Goal: Transaction & Acquisition: Obtain resource

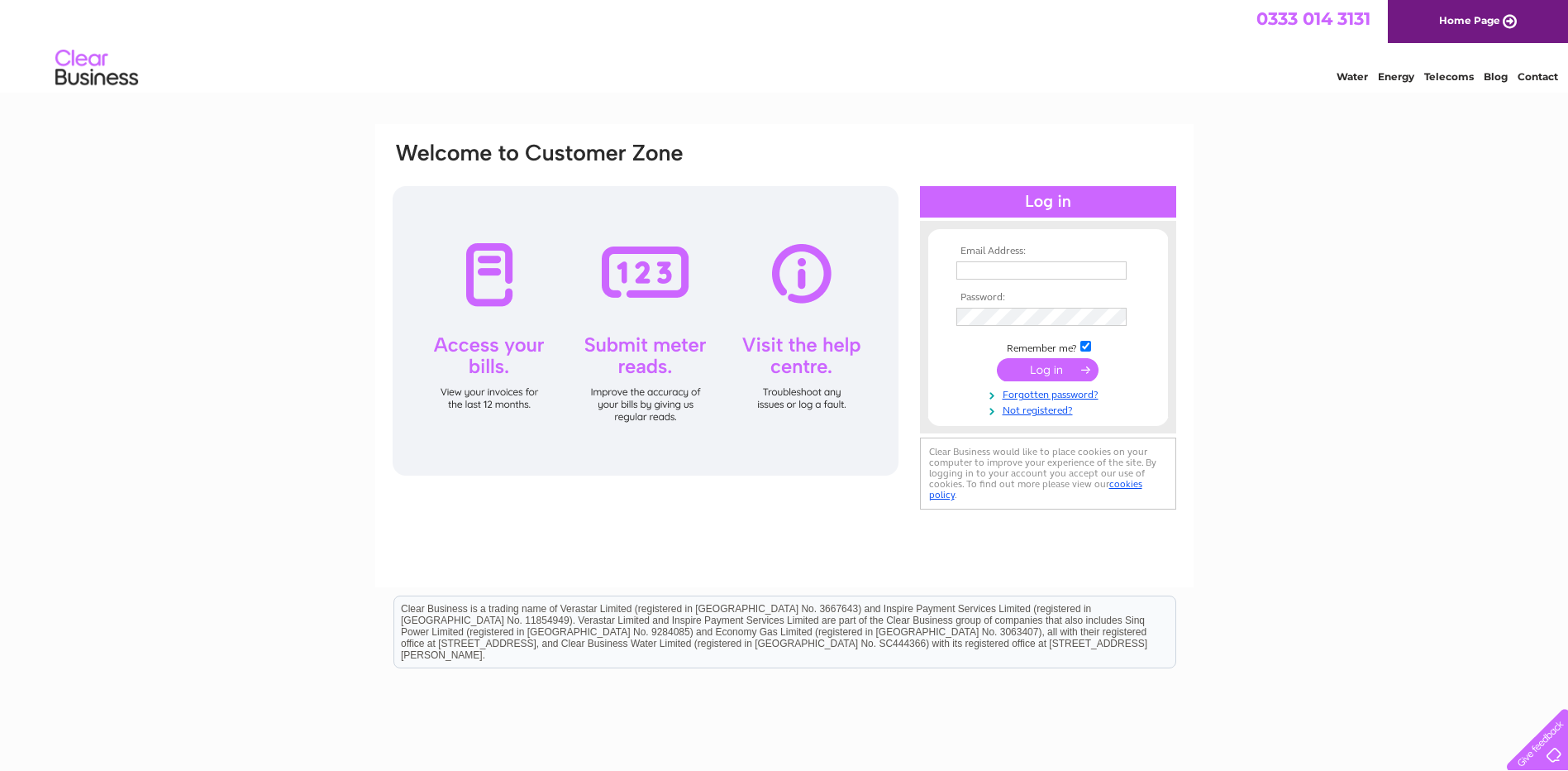
type input "accounts@castlemilk.net"
click at [1043, 371] on input "submit" at bounding box center [1047, 370] width 102 height 23
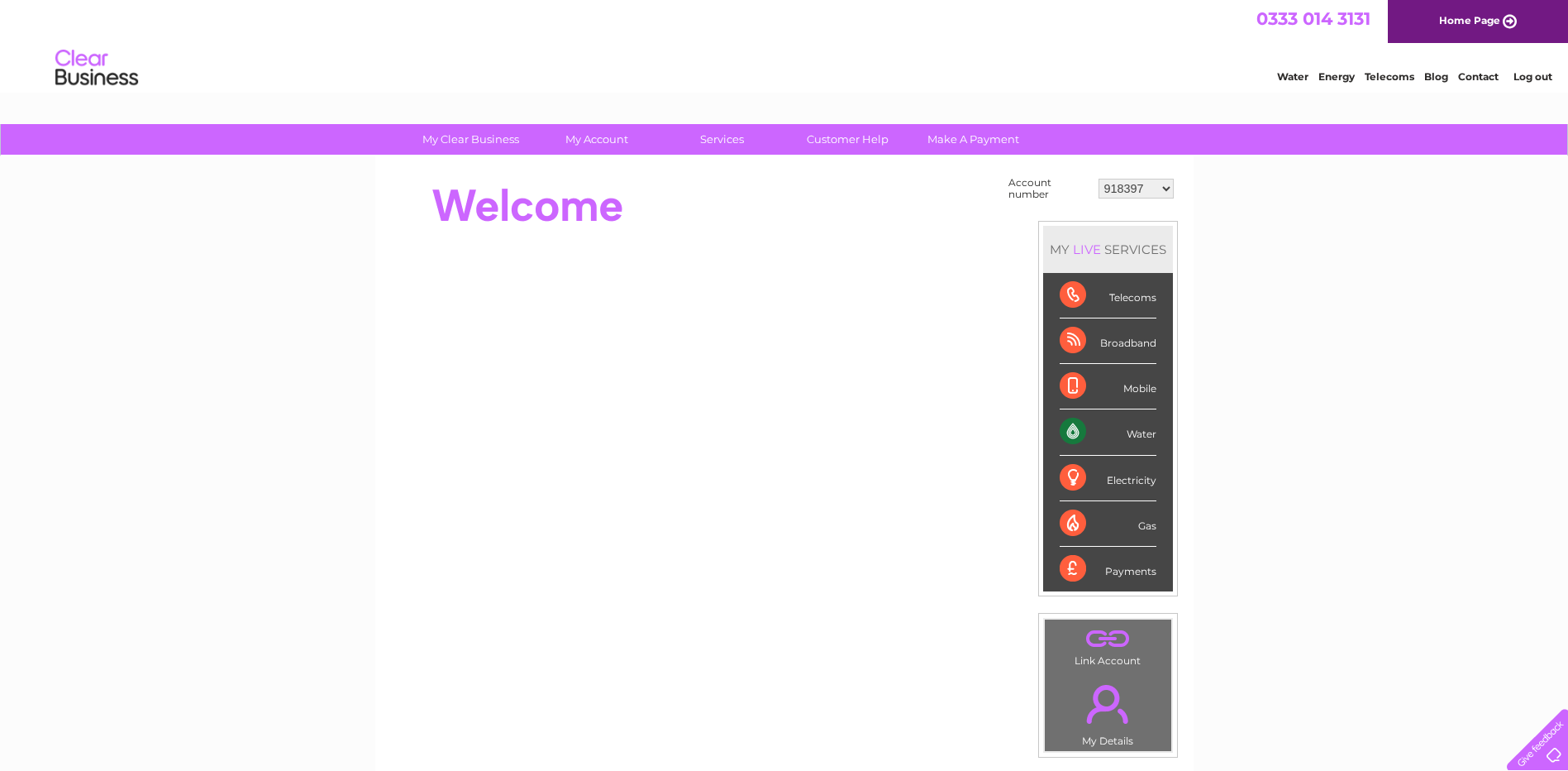
click at [1120, 192] on select "918397 918400 918401 918403 918404 918405 918406 918410 918414 918417 918420 91…" at bounding box center [1136, 188] width 75 height 20
select select "923628"
click at [1100, 179] on select "918397 918400 918401 918403 918404 918405 918406 918410 918414 918417 918420 91…" at bounding box center [1136, 188] width 75 height 20
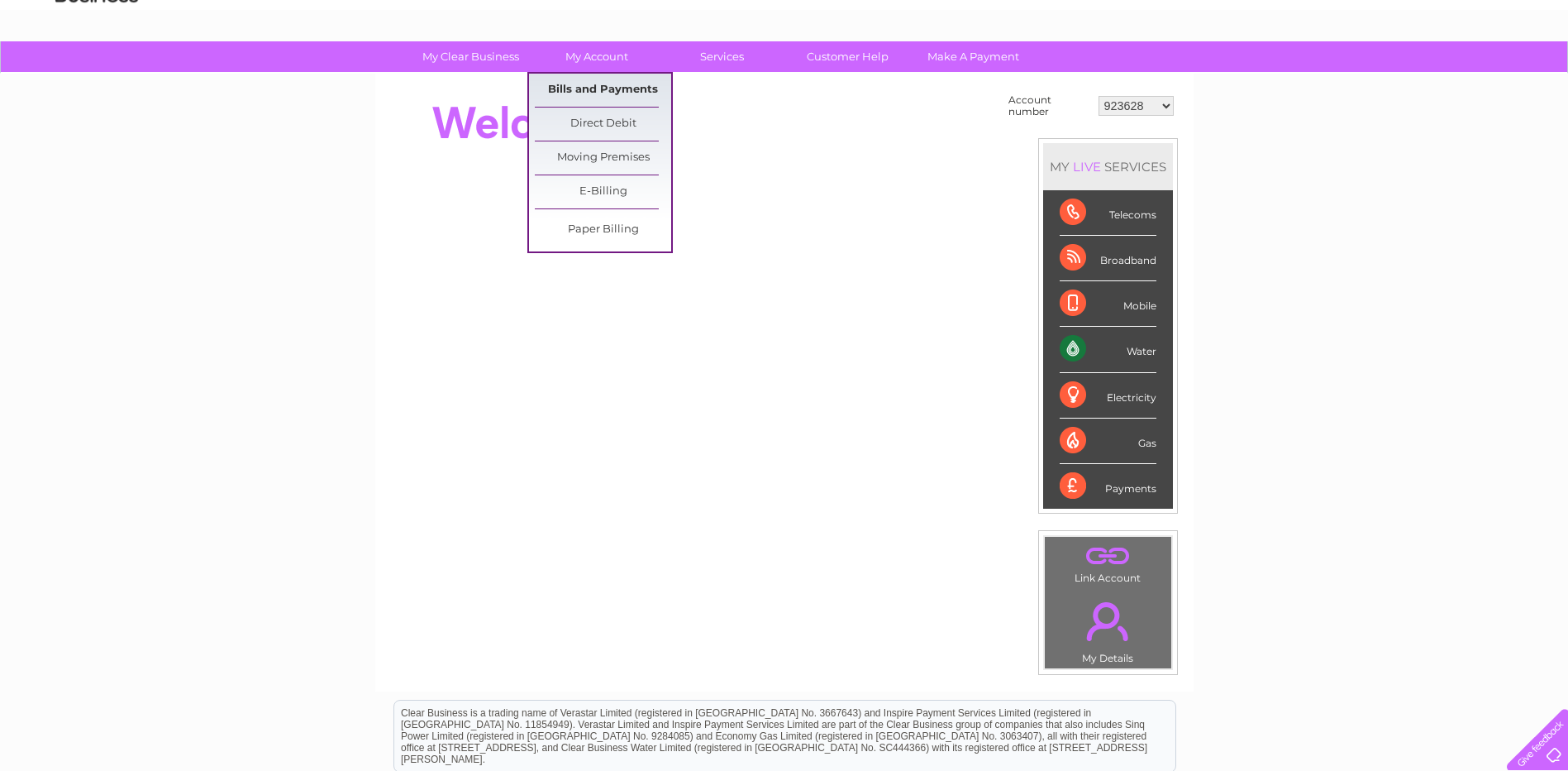
click at [619, 79] on link "Bills and Payments" at bounding box center [603, 89] width 137 height 33
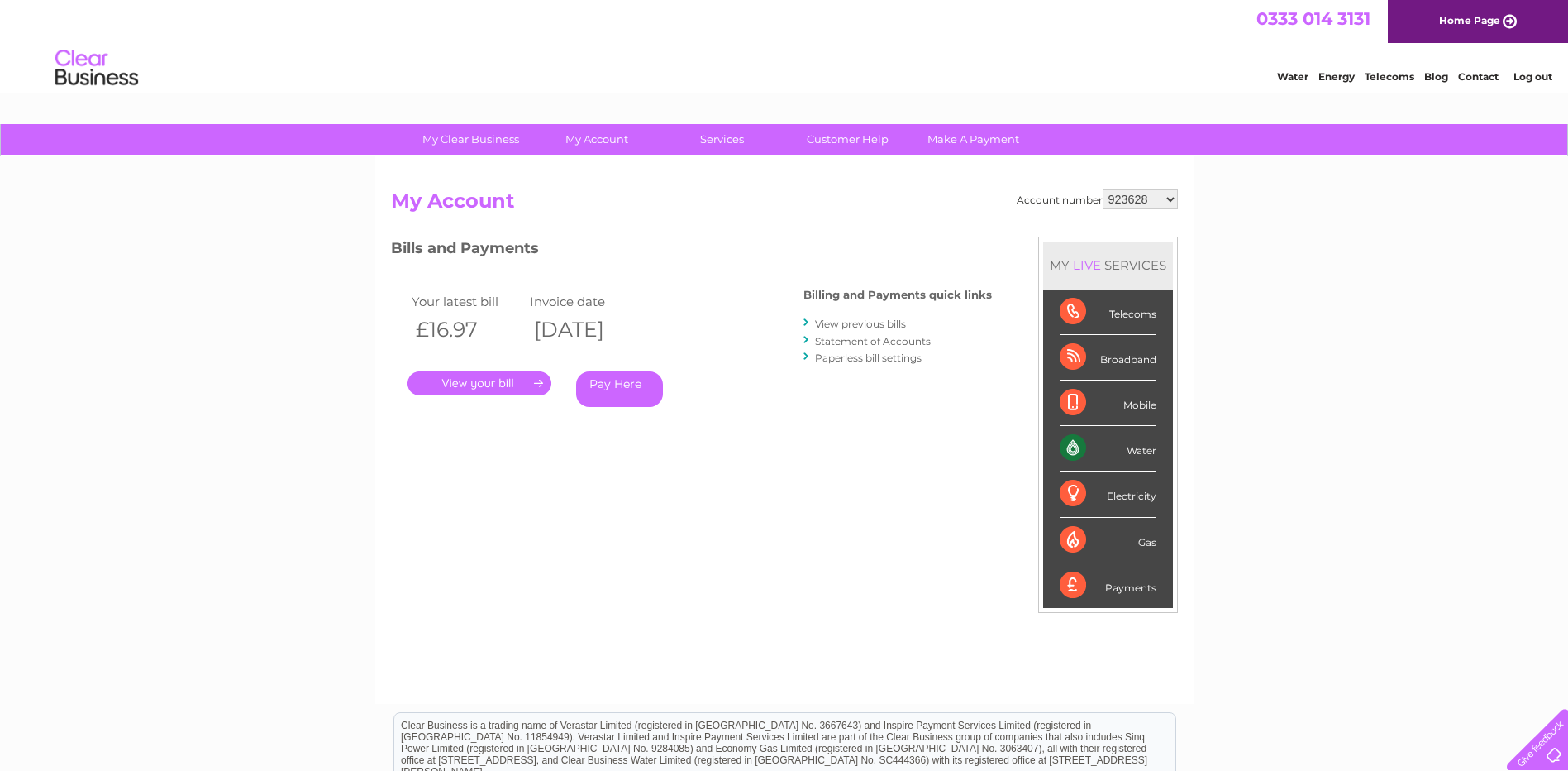
click at [773, 524] on div "Account number 918397 918400 918401 918403 918404 918405 918406 918410 918414 9…" at bounding box center [785, 438] width 787 height 498
click at [525, 376] on link "." at bounding box center [479, 383] width 143 height 24
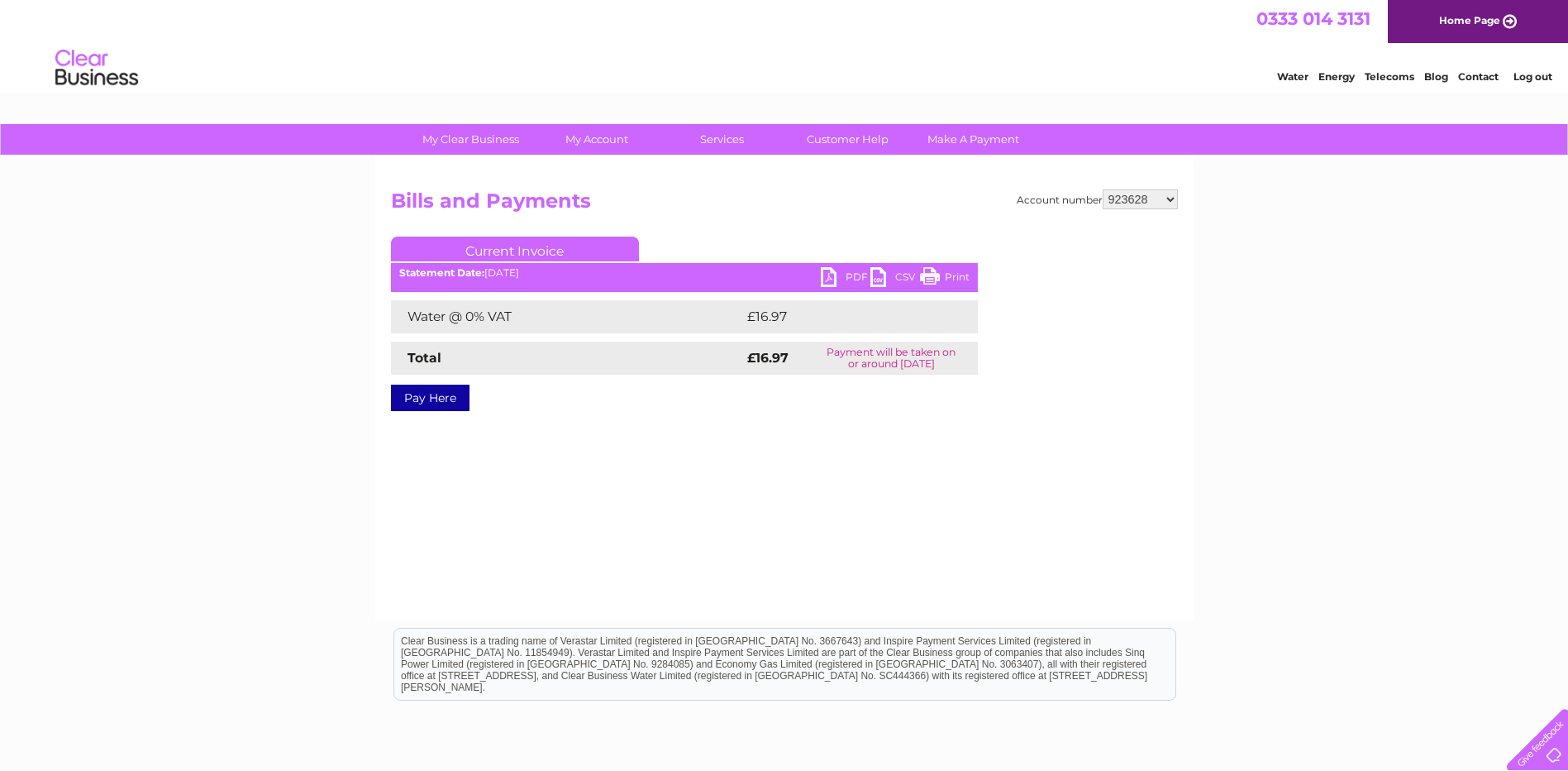
click at [850, 277] on link "PDF" at bounding box center [846, 279] width 49 height 24
click at [1149, 194] on select "918397 918400 918401 918403 918404 918405 918406 918410 918414 918417 918420 91…" at bounding box center [1140, 199] width 75 height 20
select select "921599"
click at [1103, 189] on select "918397 918400 918401 918403 918404 918405 918406 918410 918414 918417 918420 91…" at bounding box center [1140, 199] width 75 height 20
click at [1149, 201] on select "918397 918400 918401 918403 918404 918405 918406 918410 918414 918417 918420 91…" at bounding box center [1140, 199] width 75 height 20
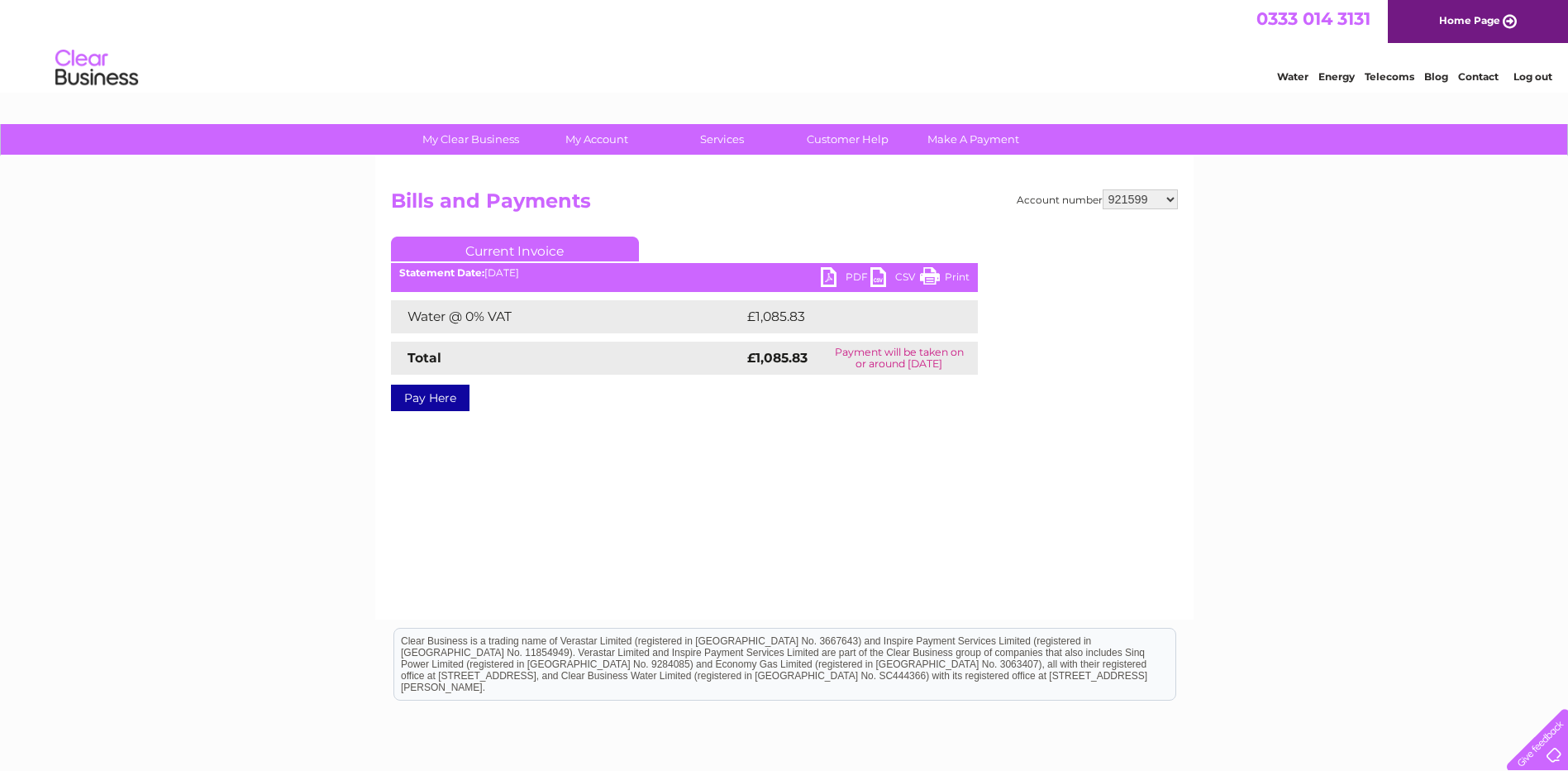
select select "921597"
click at [1103, 189] on select "918397 918400 918401 918403 918404 918405 918406 918410 918414 918417 918420 91…" at bounding box center [1140, 199] width 75 height 20
click at [832, 276] on link "PDF" at bounding box center [846, 279] width 49 height 24
click at [1142, 201] on select "918397 918400 918401 918403 918404 918405 918406 918410 918414 918417 918420 91…" at bounding box center [1140, 199] width 75 height 20
select select "918422"
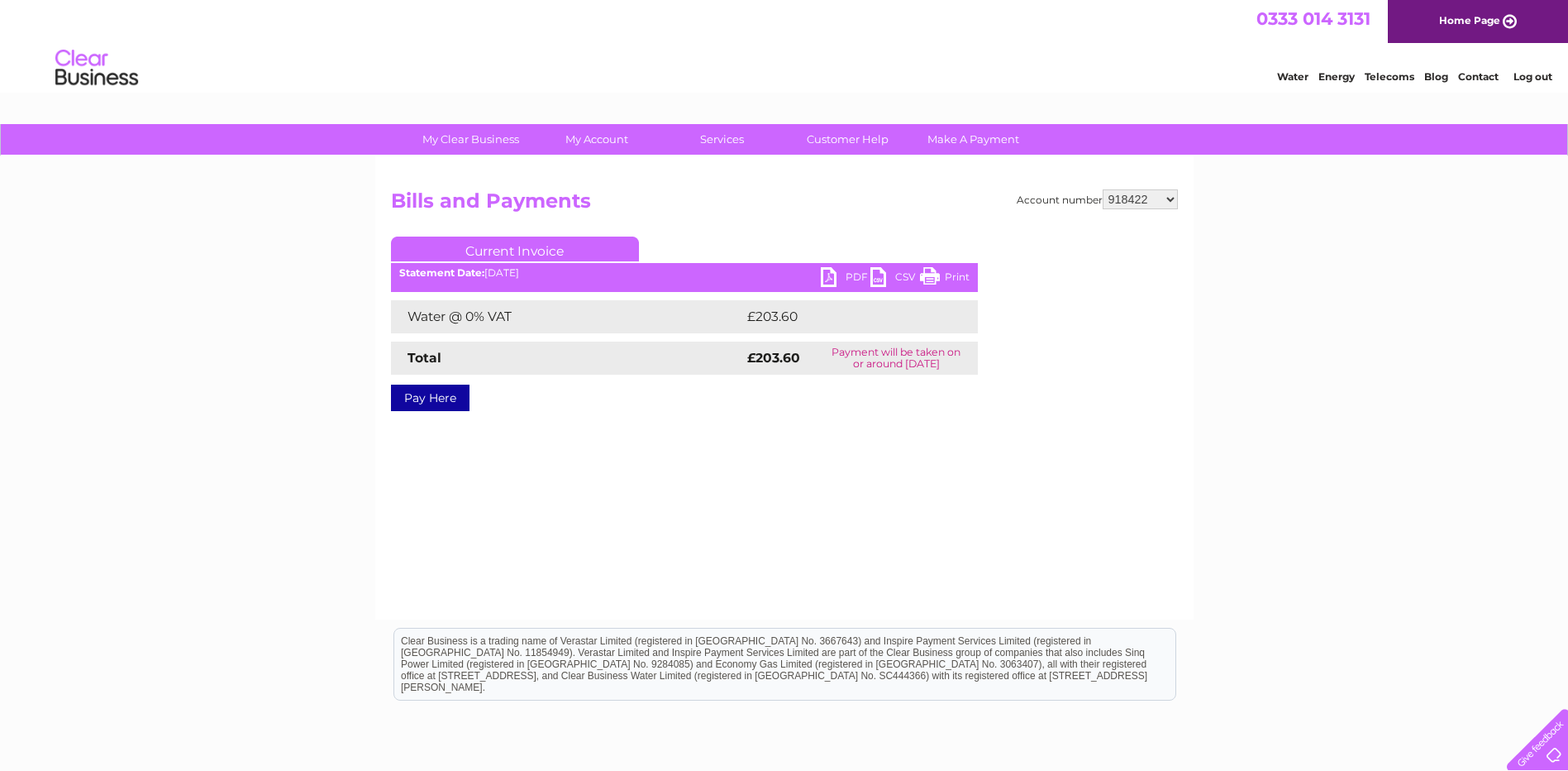
click at [1103, 189] on select "918397 918400 918401 918403 918404 918405 918406 918410 918414 918417 918420 91…" at bounding box center [1140, 199] width 75 height 20
click at [830, 282] on link "PDF" at bounding box center [846, 279] width 49 height 24
click at [1143, 193] on select "918397 918400 918401 918403 918404 918405 918406 918410 918414 918417 918420 91…" at bounding box center [1140, 199] width 75 height 20
select select "918420"
click at [1103, 189] on select "918397 918400 918401 918403 918404 918405 918406 918410 918414 918417 918420 91…" at bounding box center [1140, 199] width 75 height 20
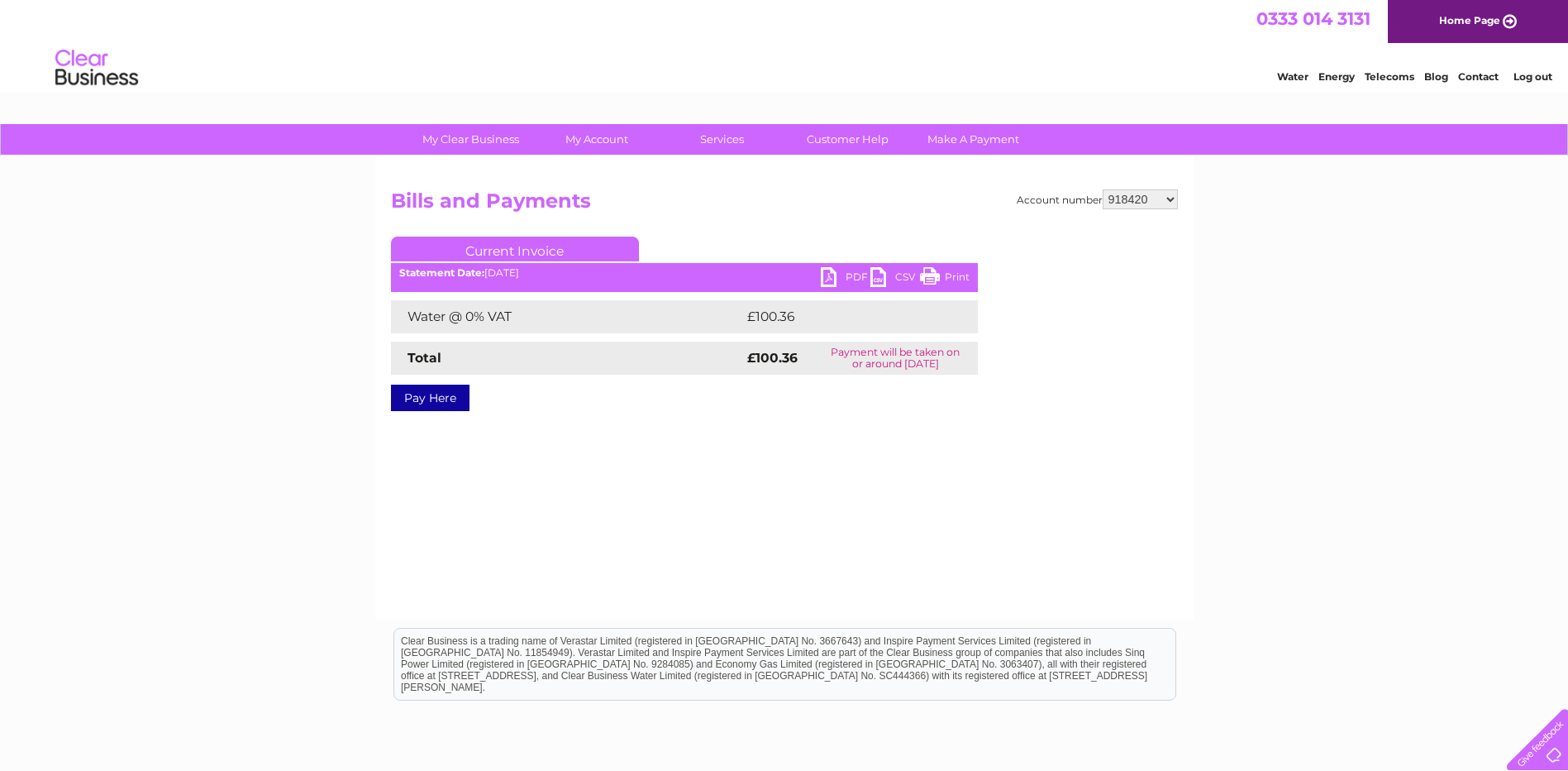
click at [859, 276] on link "PDF" at bounding box center [846, 279] width 49 height 24
click at [1142, 202] on select "918397 918400 918401 918403 918404 918405 918406 918410 918414 918417 918420 91…" at bounding box center [1140, 199] width 75 height 20
select select "918417"
click at [1103, 189] on select "918397 918400 918401 918403 918404 918405 918406 918410 918414 918417 918420 91…" at bounding box center [1140, 199] width 75 height 20
click at [850, 274] on link "PDF" at bounding box center [846, 279] width 49 height 24
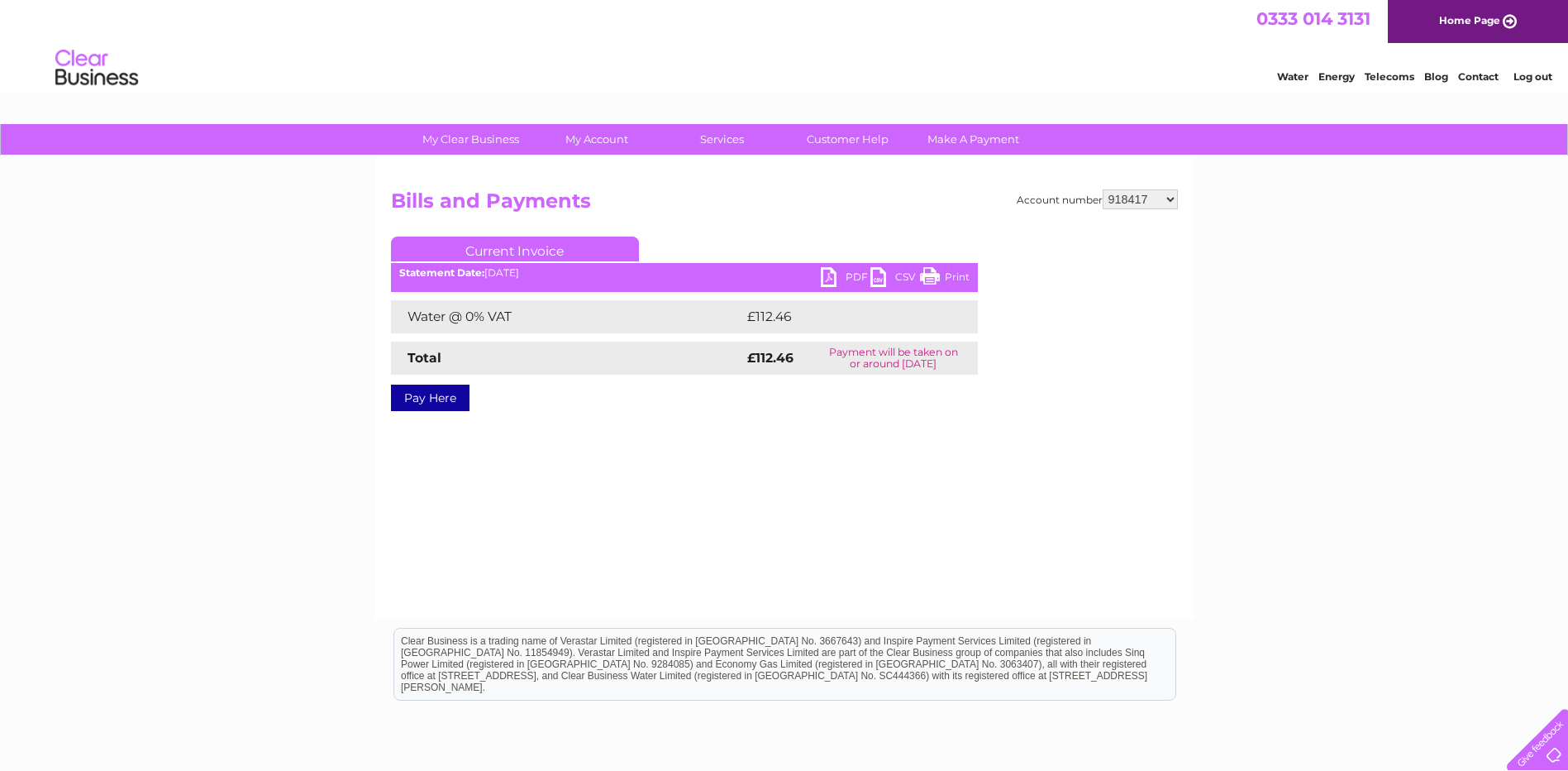
click at [1138, 193] on select "918397 918400 918401 918403 918404 918405 918406 918410 918414 918417 918420 91…" at bounding box center [1140, 199] width 75 height 20
select select "918414"
click at [1103, 189] on select "918397 918400 918401 918403 918404 918405 918406 918410 918414 918417 918420 91…" at bounding box center [1140, 199] width 75 height 20
click at [851, 276] on link "PDF" at bounding box center [846, 279] width 49 height 24
click at [1157, 198] on select "918397 918400 918401 918403 918404 918405 918406 918410 918414 918417 918420 91…" at bounding box center [1140, 199] width 75 height 20
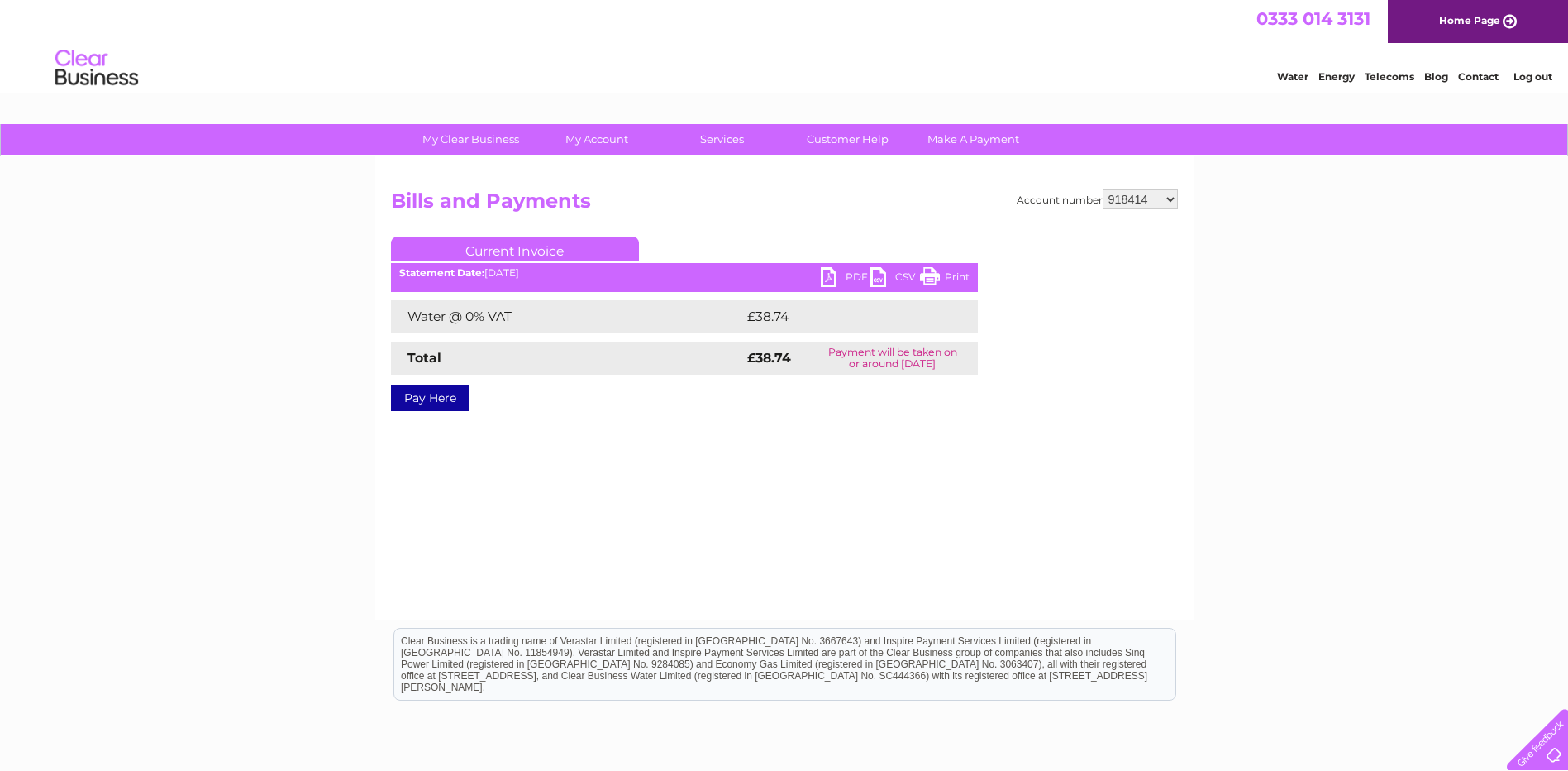
select select "918410"
click at [1103, 189] on select "918397 918400 918401 918403 918404 918405 918406 918410 918414 918417 918420 91…" at bounding box center [1140, 199] width 75 height 20
click at [840, 281] on link "PDF" at bounding box center [846, 279] width 49 height 24
click at [1126, 196] on select "918397 918400 918401 918403 918404 918405 918406 918410 918414 918417 918420 91…" at bounding box center [1140, 199] width 75 height 20
select select "918406"
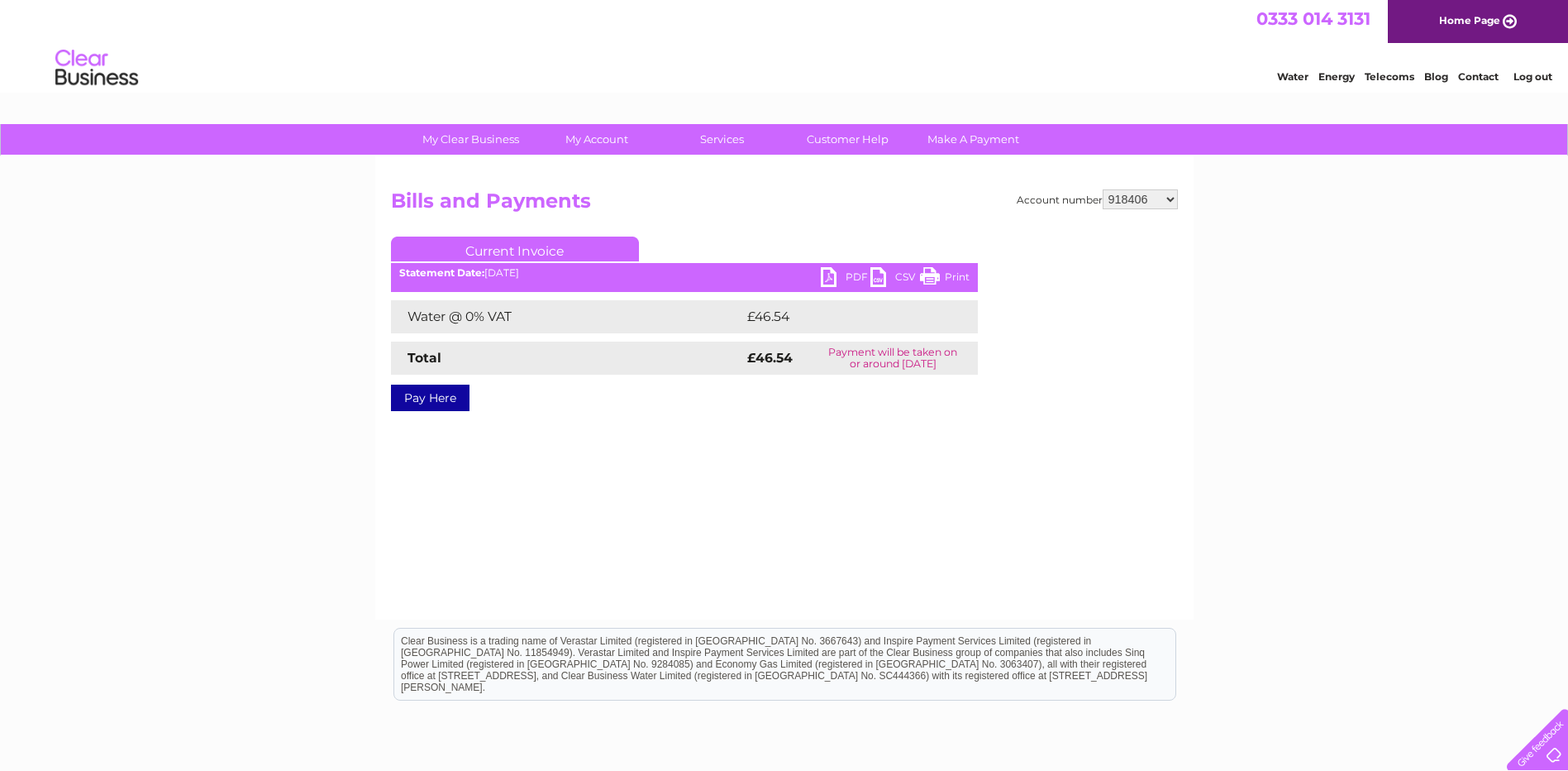
click at [1103, 189] on select "918397 918400 918401 918403 918404 918405 918406 918410 918414 918417 918420 91…" at bounding box center [1140, 199] width 75 height 20
click at [843, 275] on link "PDF" at bounding box center [846, 279] width 49 height 24
click at [1130, 198] on select "918397 918400 918401 918403 918404 918405 918406 918410 918414 918417 918420 91…" at bounding box center [1140, 199] width 75 height 20
select select "918405"
click at [1103, 189] on select "918397 918400 918401 918403 918404 918405 918406 918410 918414 918417 918420 91…" at bounding box center [1140, 199] width 75 height 20
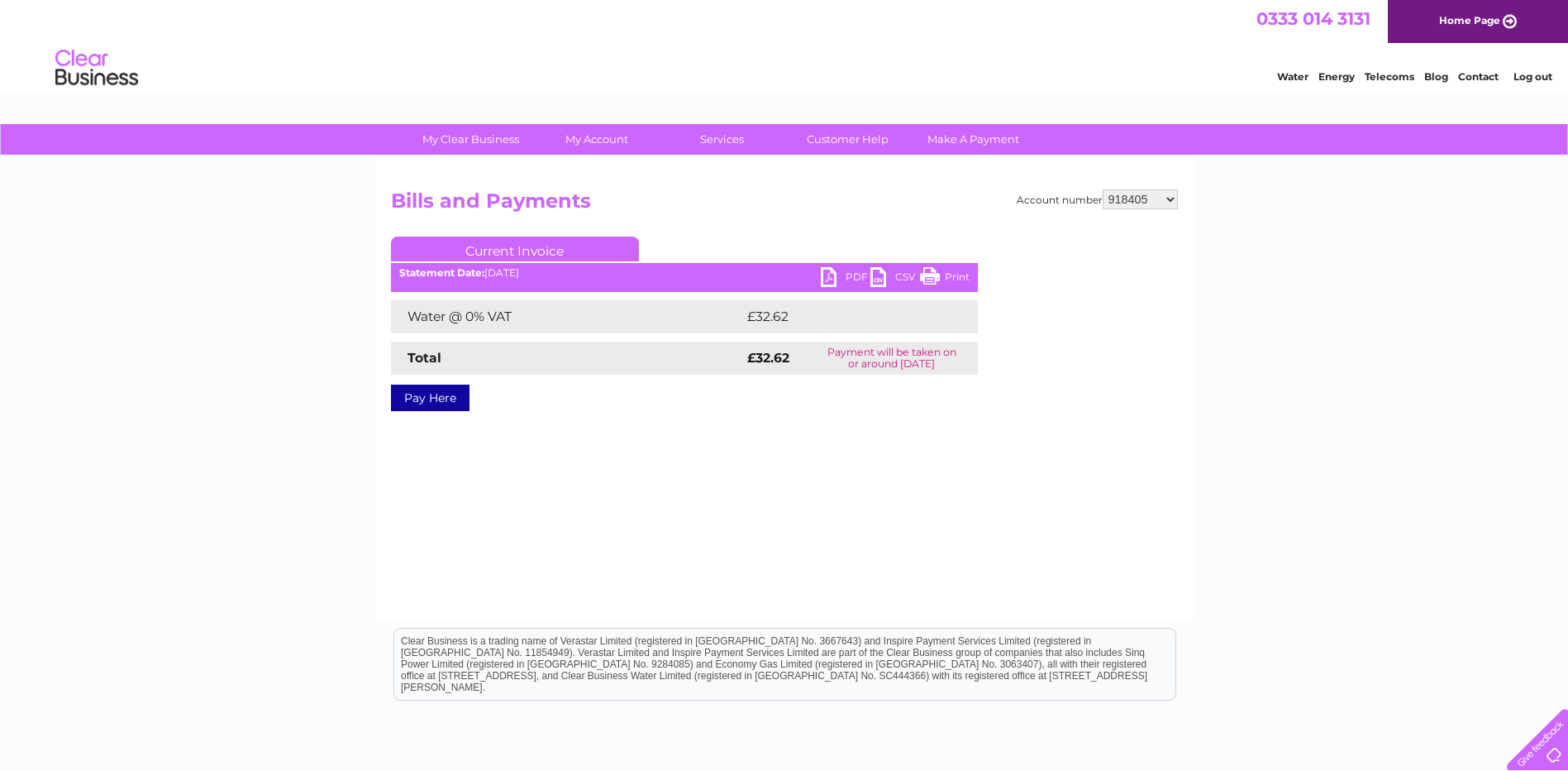
click at [848, 283] on link "PDF" at bounding box center [846, 279] width 49 height 24
click at [1123, 203] on select "918397 918400 918401 918403 918404 918405 918406 918410 918414 918417 918420 91…" at bounding box center [1140, 199] width 75 height 20
select select "918404"
click at [1103, 189] on select "918397 918400 918401 918403 918404 918405 918406 918410 918414 918417 918420 91…" at bounding box center [1140, 199] width 75 height 20
click at [835, 275] on link "PDF" at bounding box center [846, 279] width 49 height 24
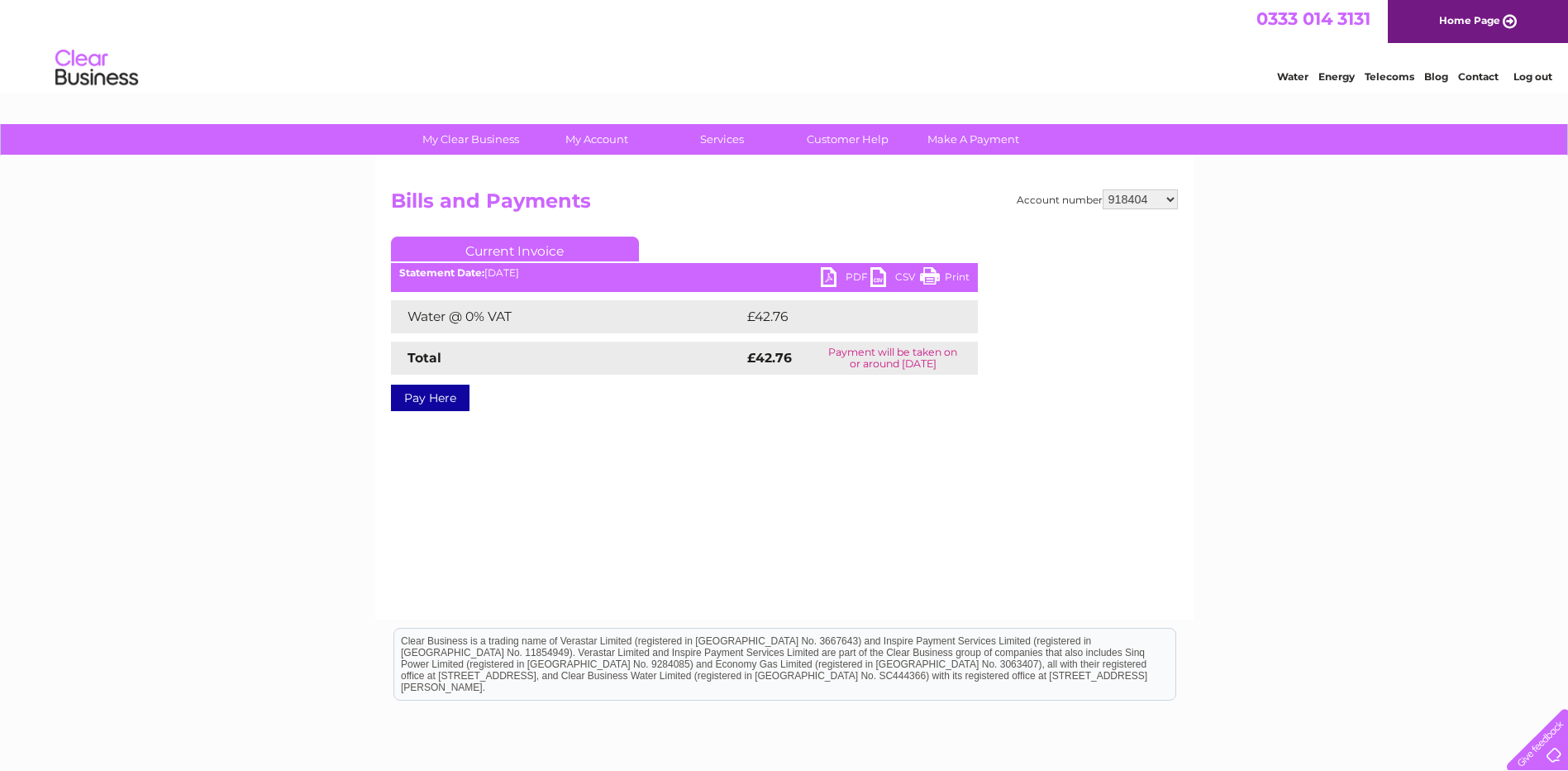
click at [1155, 204] on select "918397 918400 918401 918403 918404 918405 918406 918410 918414 918417 918420 91…" at bounding box center [1140, 199] width 75 height 20
select select "918403"
click at [1103, 189] on select "918397 918400 918401 918403 918404 918405 918406 918410 918414 918417 918420 91…" at bounding box center [1140, 199] width 75 height 20
click at [836, 273] on link "PDF" at bounding box center [846, 279] width 49 height 24
click at [1137, 200] on select "918397 918400 918401 918403 918404 918405 918406 918410 918414 918417 918420 91…" at bounding box center [1140, 199] width 75 height 20
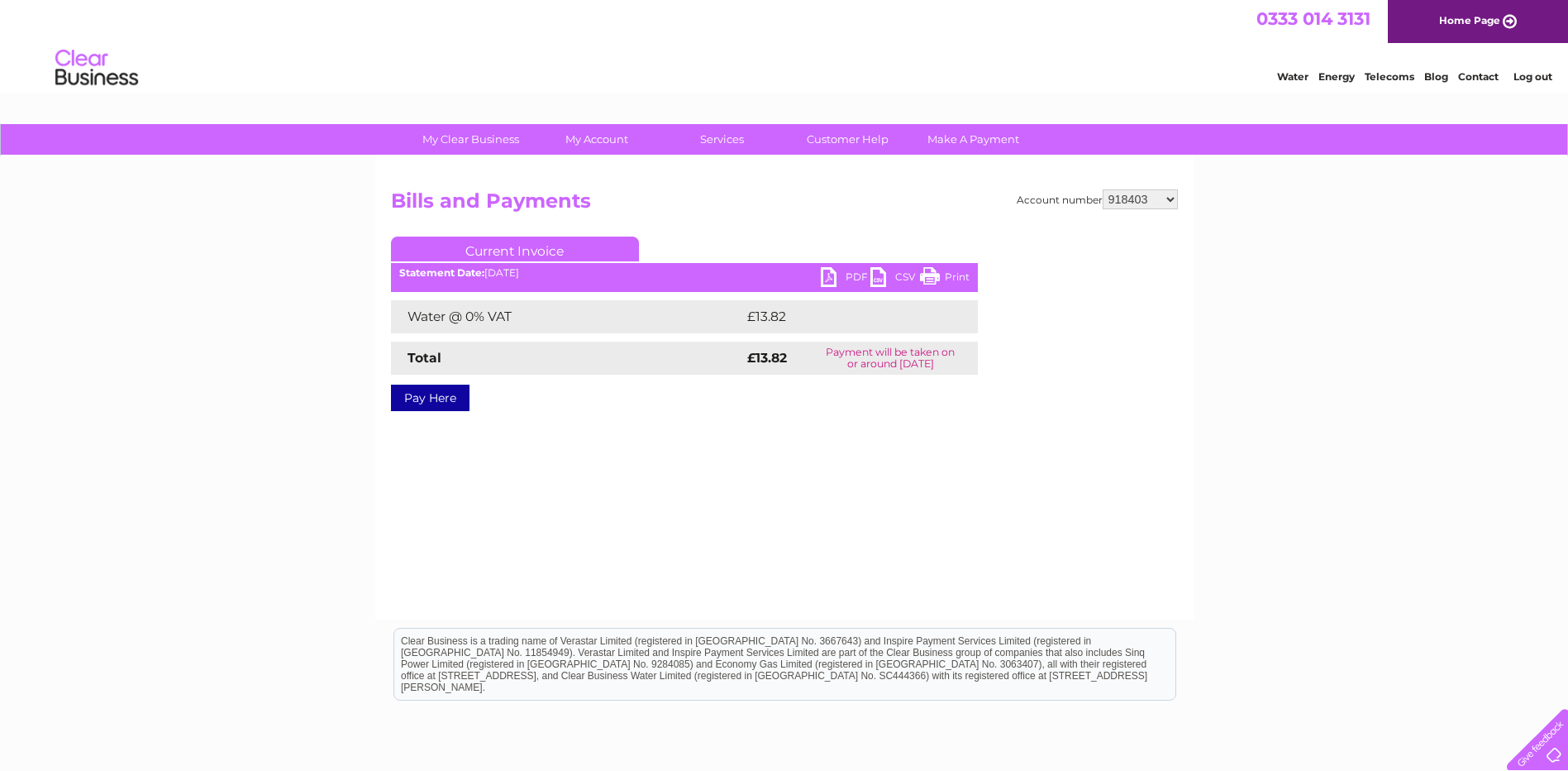
select select "918401"
click at [1103, 189] on select "918397 918400 918401 918403 918404 918405 918406 918410 918414 918417 918420 91…" at bounding box center [1140, 199] width 75 height 20
click at [831, 280] on link "PDF" at bounding box center [846, 279] width 49 height 24
click at [1132, 197] on select "918397 918400 918401 918403 918404 918405 918406 918410 918414 918417 918420 91…" at bounding box center [1140, 199] width 75 height 20
select select "918400"
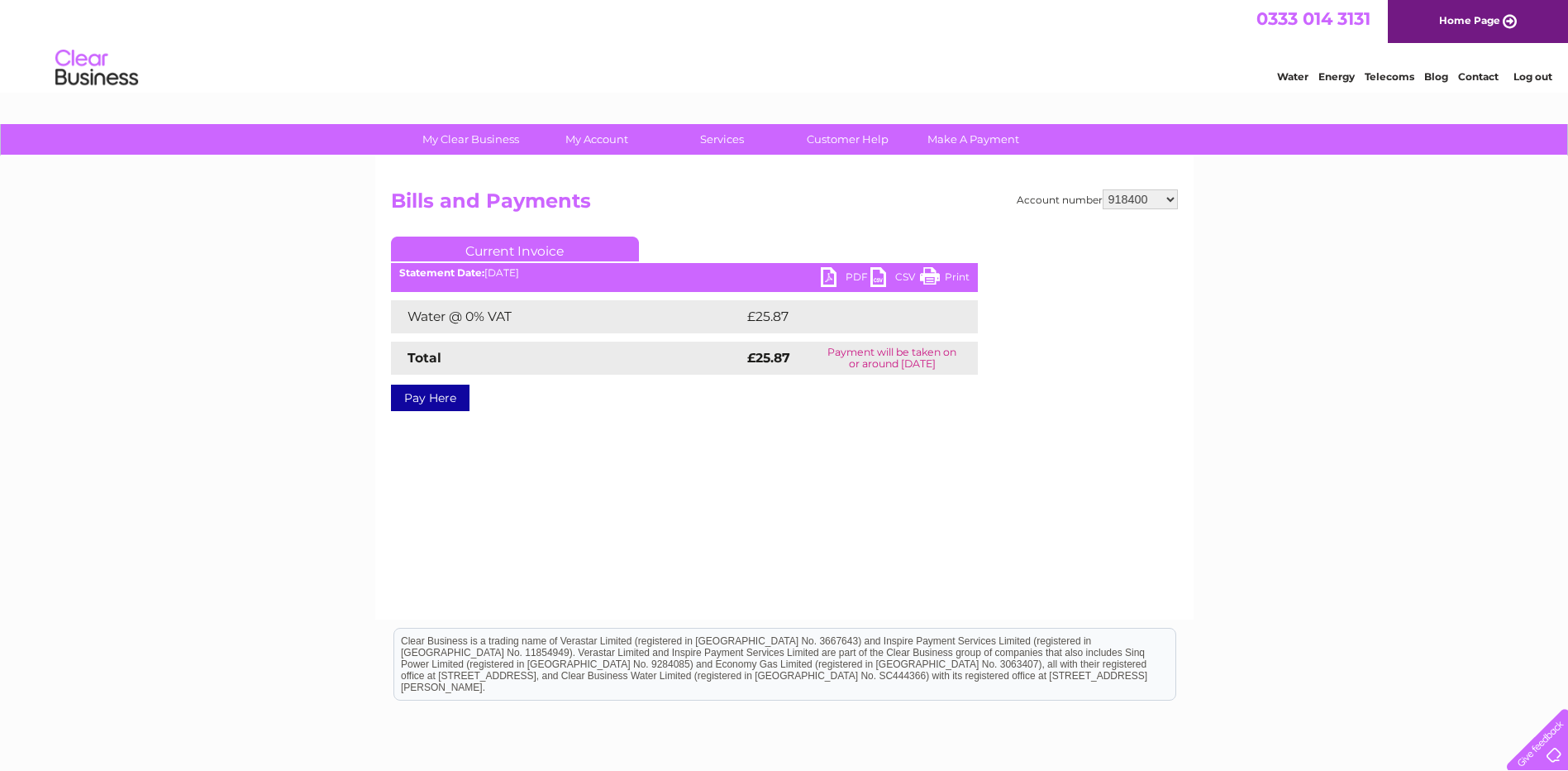
click at [1103, 189] on select "918397 918400 918401 918403 918404 918405 918406 918410 918414 918417 918420 91…" at bounding box center [1140, 199] width 75 height 20
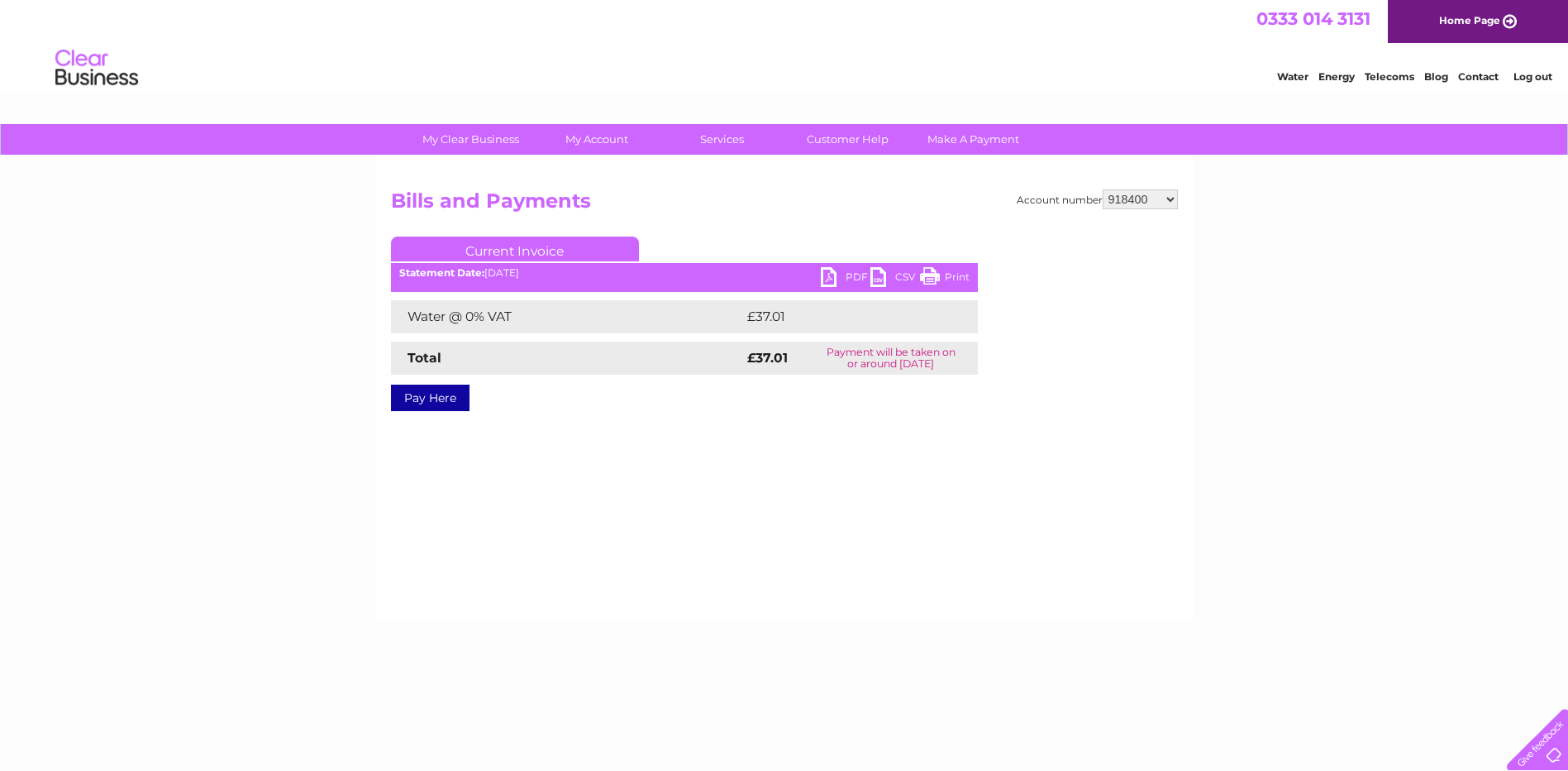
drag, startPoint x: 0, startPoint y: 0, endPoint x: 826, endPoint y: 278, distance: 871.5
click at [826, 278] on link "PDF" at bounding box center [846, 279] width 49 height 24
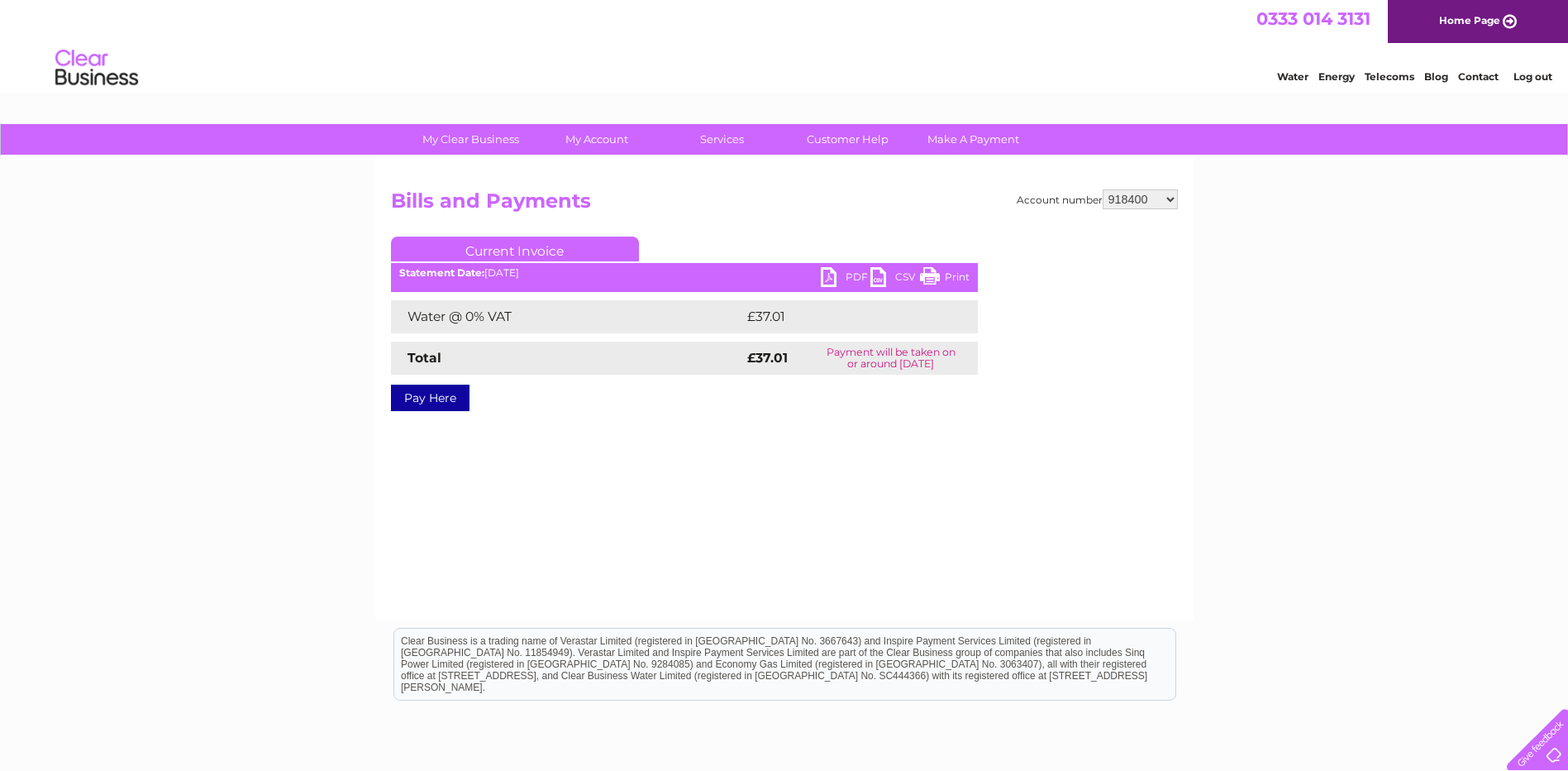
click at [1155, 193] on select "918397 918400 918401 918403 918404 918405 918406 918410 918414 918417 918420 91…" at bounding box center [1140, 199] width 75 height 20
select select "918397"
click at [1103, 189] on select "918397 918400 918401 918403 918404 918405 918406 918410 918414 918417 918420 91…" at bounding box center [1140, 199] width 75 height 20
click at [829, 277] on link "PDF" at bounding box center [846, 279] width 49 height 24
